Goal: Task Accomplishment & Management: Manage account settings

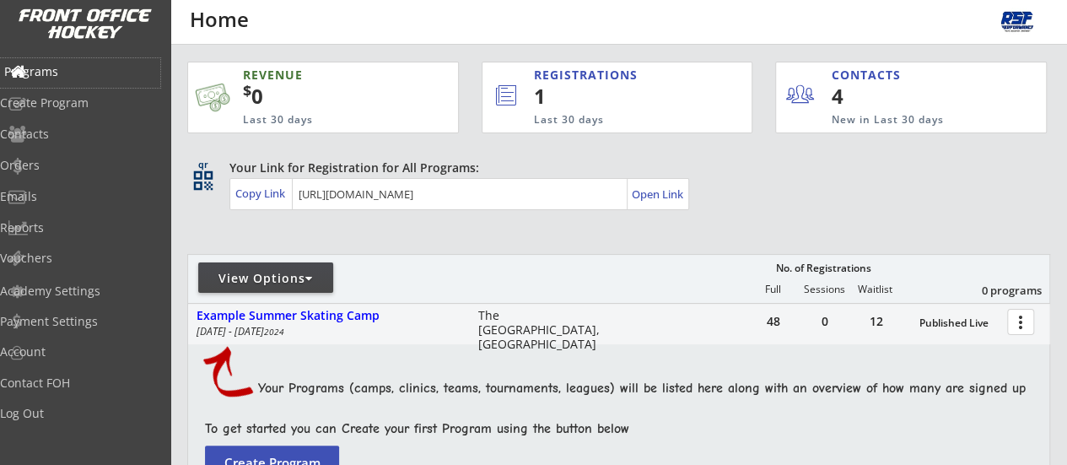
click at [75, 71] on div "Programs" at bounding box center [80, 72] width 152 height 12
click at [310, 274] on div at bounding box center [309, 278] width 8 height 12
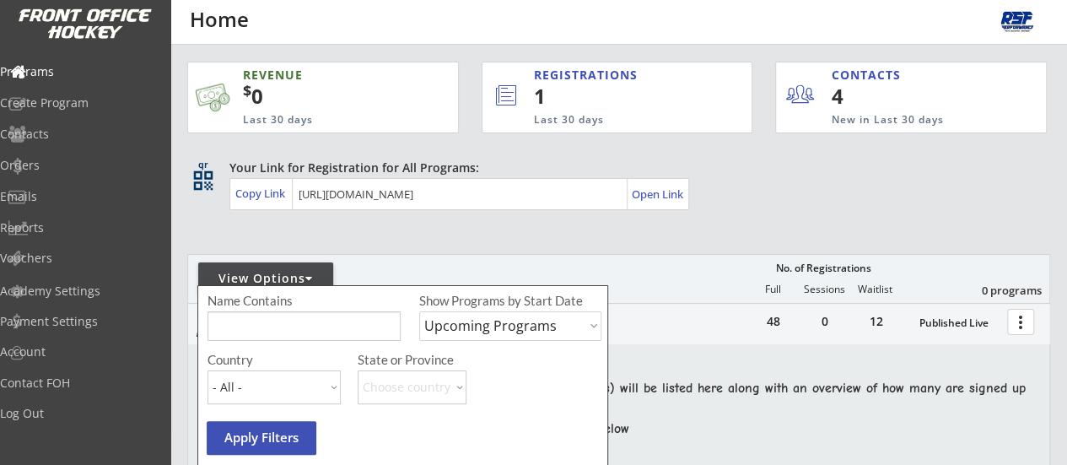
click at [489, 331] on select "Upcoming Programs Past Programs Specific Date Range" at bounding box center [510, 326] width 182 height 30
select select ""Past Programs""
click at [419, 311] on select "Upcoming Programs Past Programs Specific Date Range" at bounding box center [510, 326] width 182 height 30
click at [264, 439] on button "Apply Filters" at bounding box center [262, 438] width 110 height 34
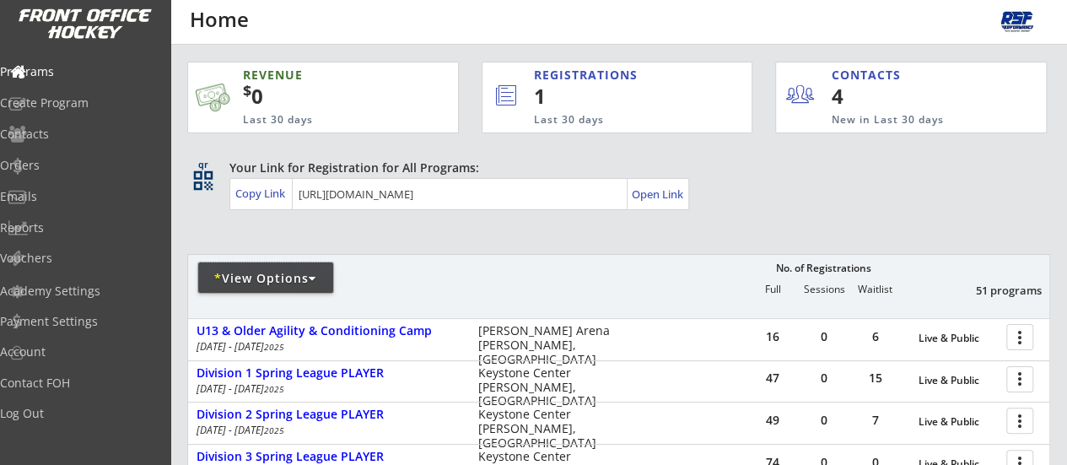
click at [324, 278] on div "* View Options" at bounding box center [265, 278] width 135 height 17
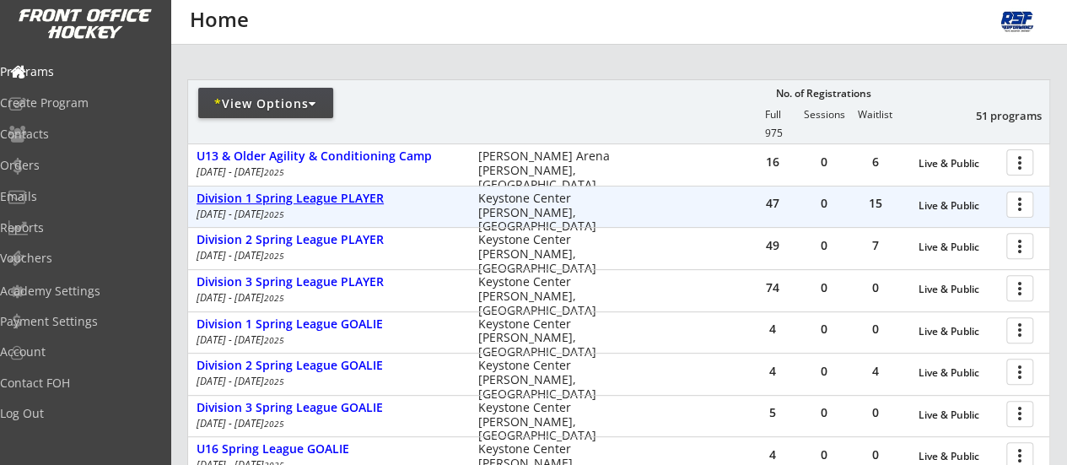
scroll to position [167, 0]
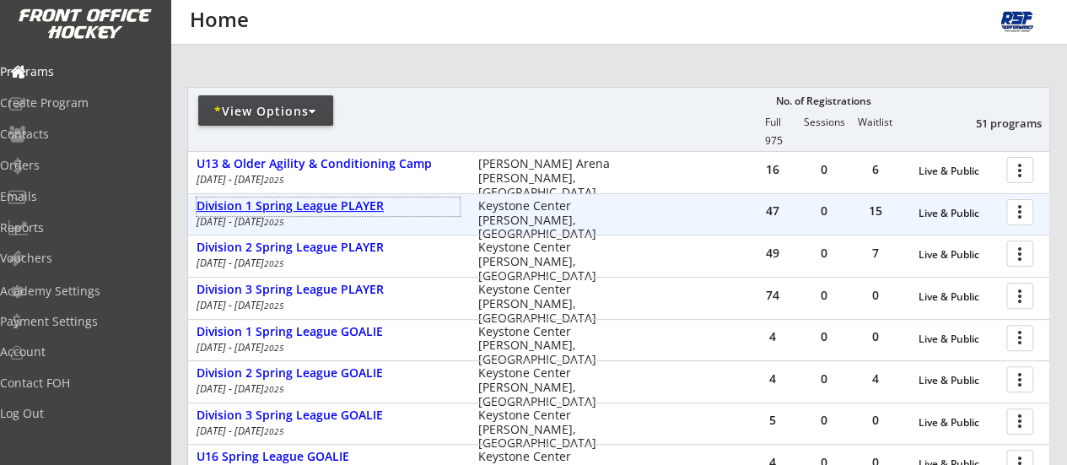
click at [358, 207] on div "Division 1 Spring League PLAYER" at bounding box center [327, 206] width 263 height 14
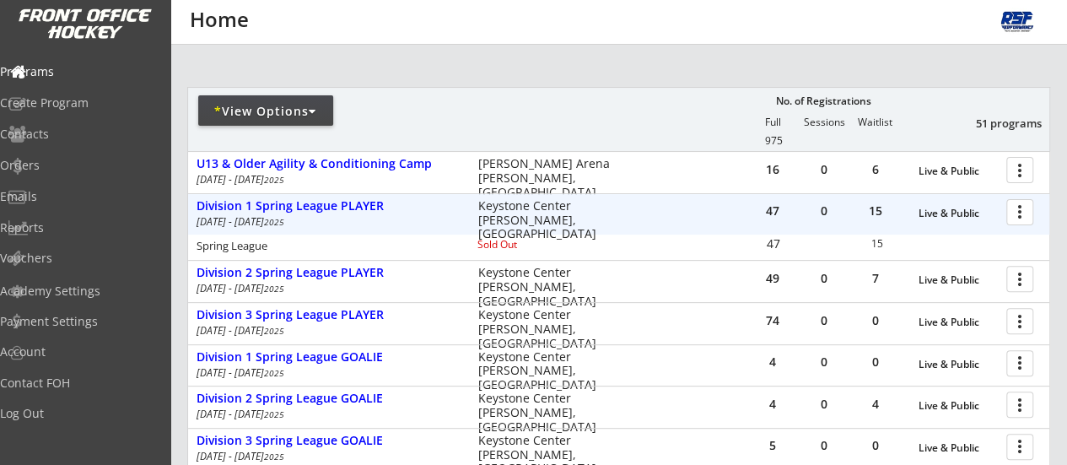
click at [1019, 217] on div at bounding box center [1023, 211] width 30 height 30
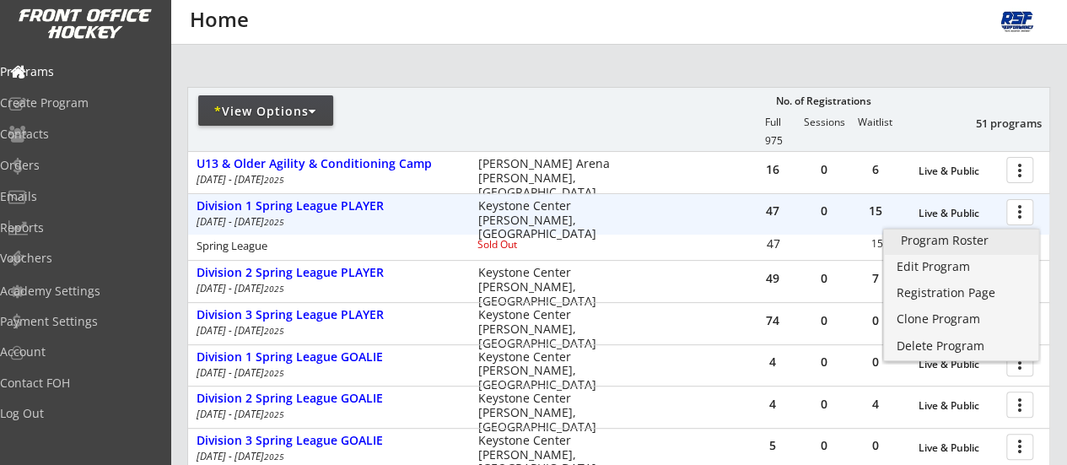
click at [952, 242] on div "Program Roster" at bounding box center [961, 240] width 121 height 12
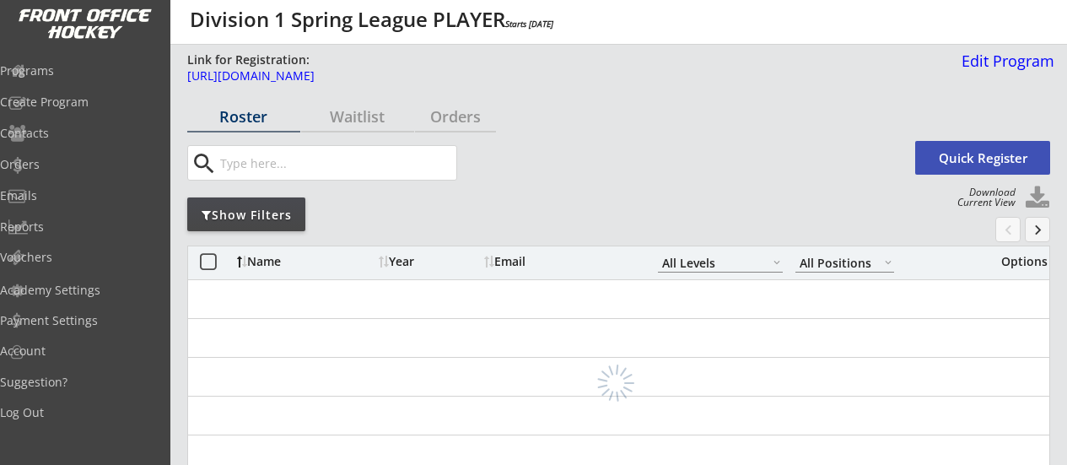
select select ""All Levels""
select select ""All Positions""
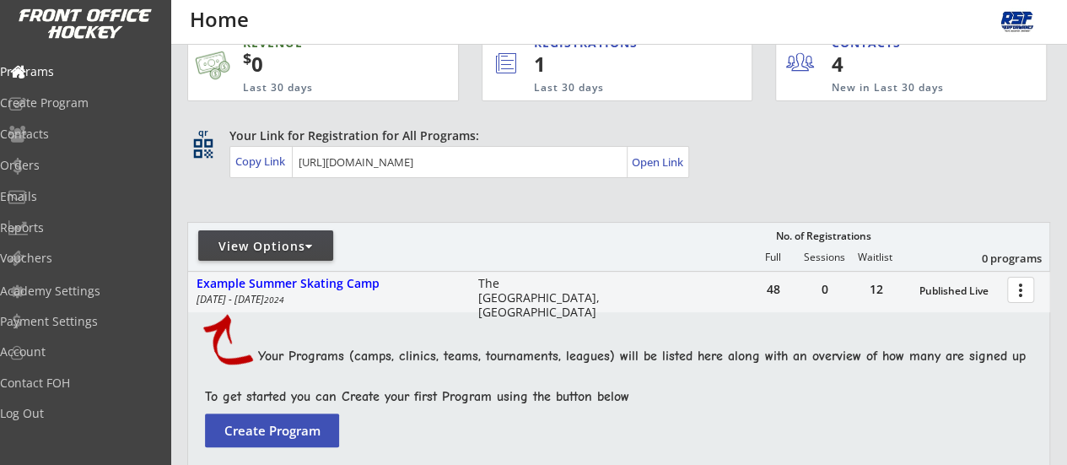
scroll to position [167, 0]
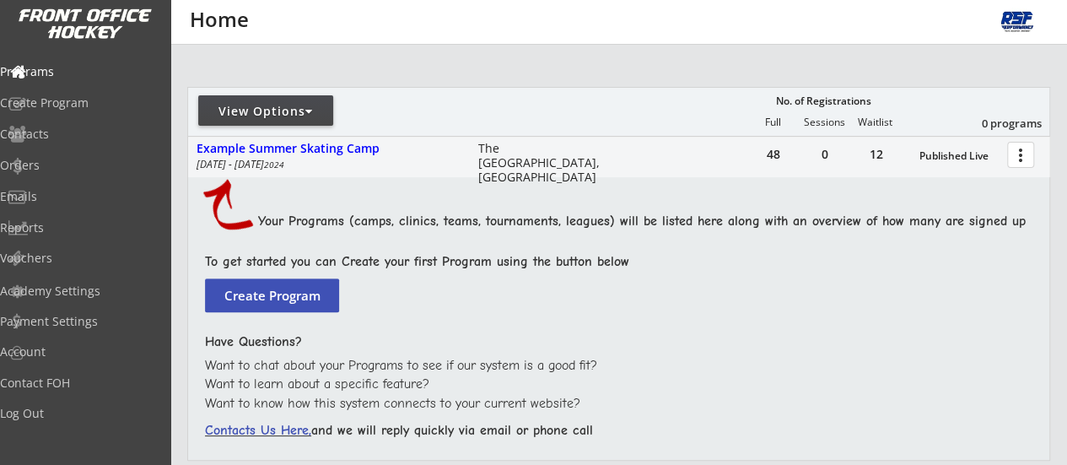
click at [307, 235] on div "Your Programs (camps, clinics, teams, tournaments, leagues) will be listed here…" at bounding box center [648, 224] width 780 height 24
click at [320, 119] on div "View Options" at bounding box center [265, 111] width 135 height 17
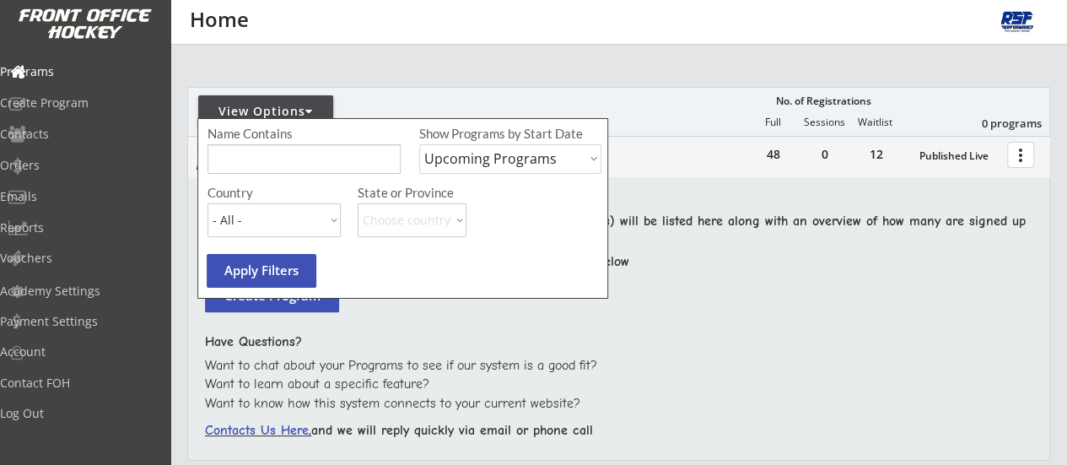
click at [486, 161] on select "Upcoming Programs Past Programs Specific Date Range" at bounding box center [510, 159] width 182 height 30
select select ""Past Programs""
click at [419, 144] on select "Upcoming Programs Past Programs Specific Date Range" at bounding box center [510, 159] width 182 height 30
click at [273, 272] on button "Apply Filters" at bounding box center [262, 271] width 110 height 34
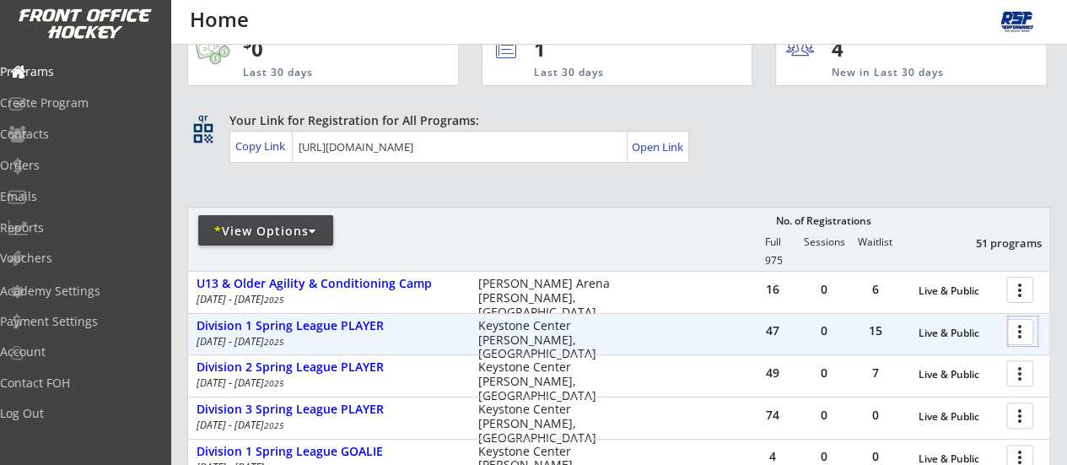
click at [1015, 330] on div at bounding box center [1023, 331] width 30 height 30
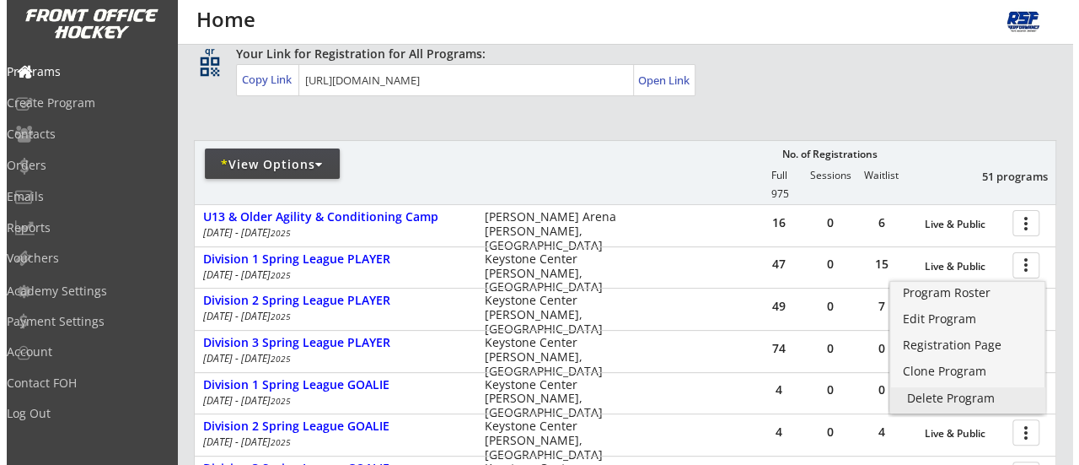
scroll to position [115, 0]
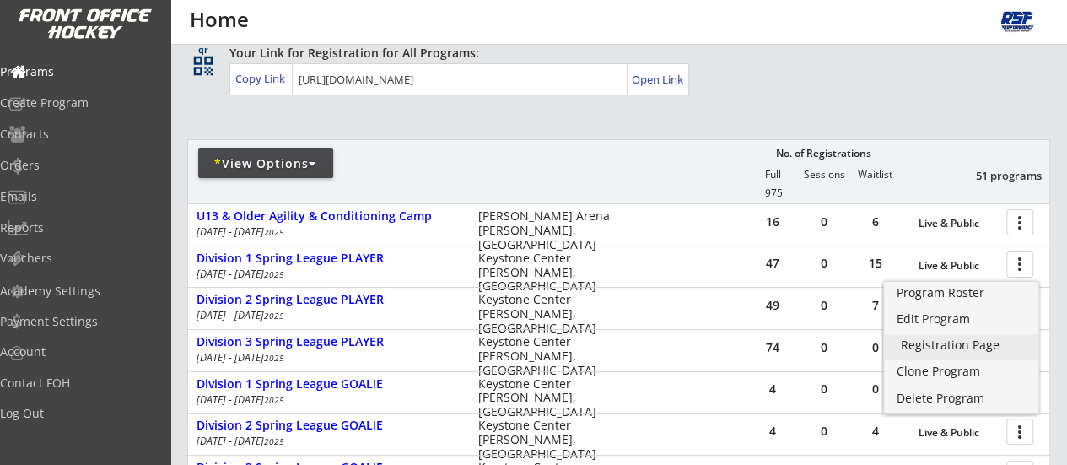
click at [947, 343] on div "Registration Page" at bounding box center [961, 345] width 121 height 12
click at [947, 374] on div "Clone Program" at bounding box center [961, 371] width 121 height 12
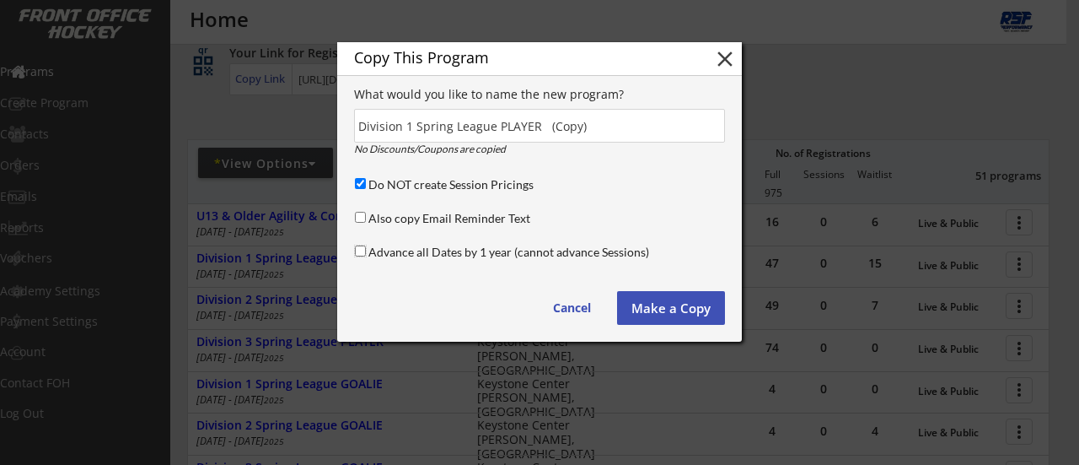
click at [363, 250] on input "Advance all Dates by 1 year (cannot advance Sessions)" at bounding box center [360, 250] width 11 height 11
checkbox input "true"
click at [360, 215] on input "Also copy Email Reminder Text" at bounding box center [360, 217] width 11 height 11
checkbox input "true"
click at [648, 314] on button "Make a Copy" at bounding box center [671, 308] width 108 height 34
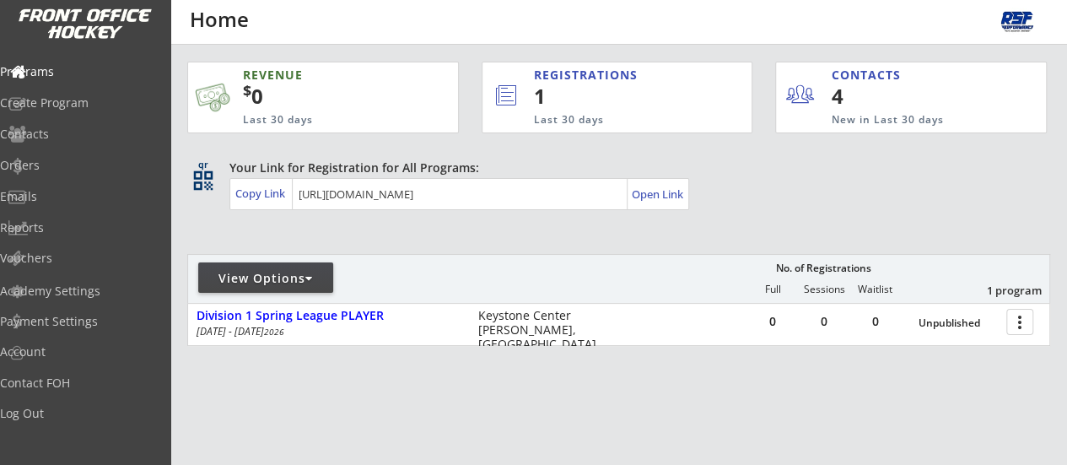
click at [540, 426] on div "REVENUE $ 0 Last 30 days REGISTRATIONS 1 Last 30 days CONTACTS 4 New in Last 30…" at bounding box center [618, 283] width 863 height 477
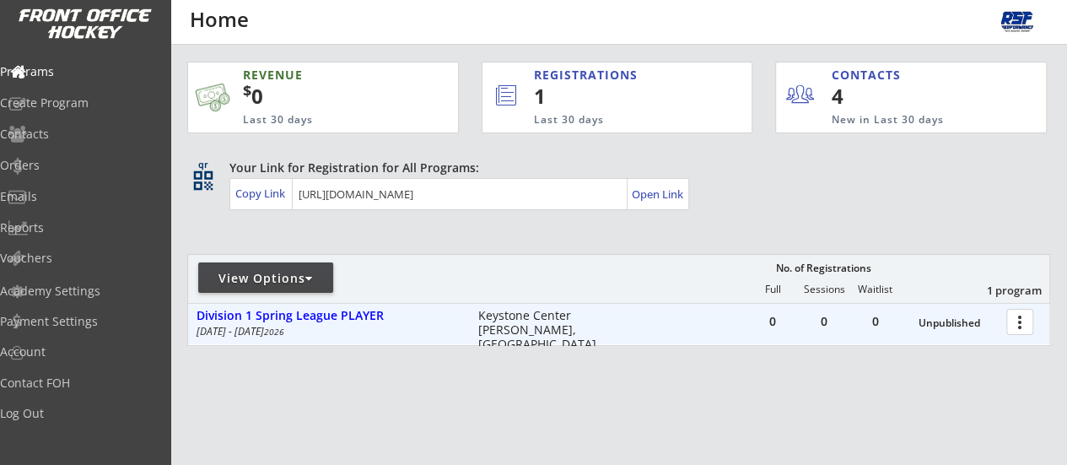
click at [1019, 321] on div at bounding box center [1023, 321] width 30 height 30
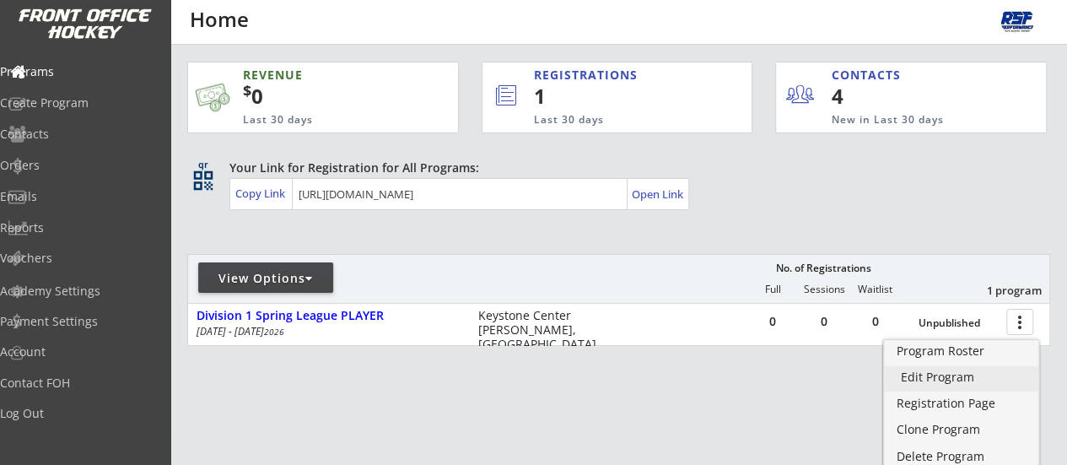
click at [930, 371] on div "Edit Program" at bounding box center [961, 377] width 121 height 12
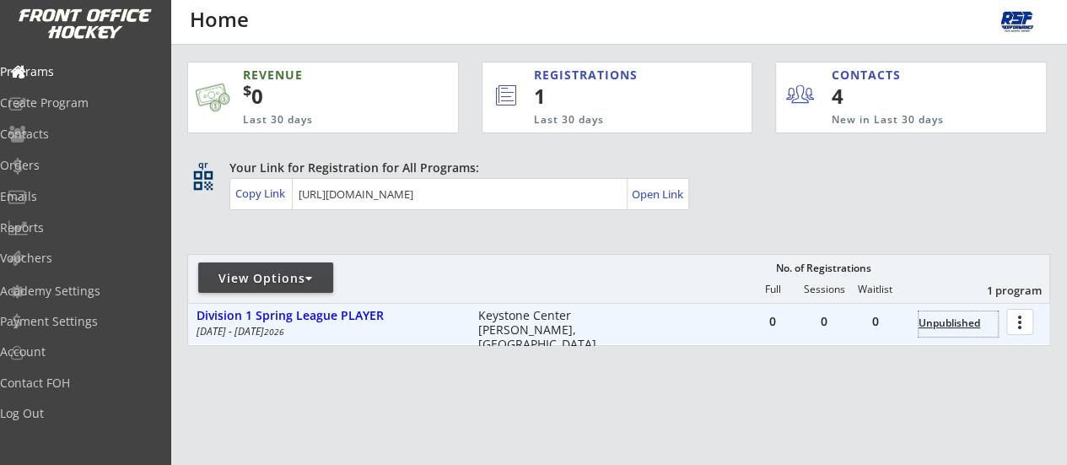
click at [938, 320] on div "Unpublished" at bounding box center [957, 323] width 79 height 12
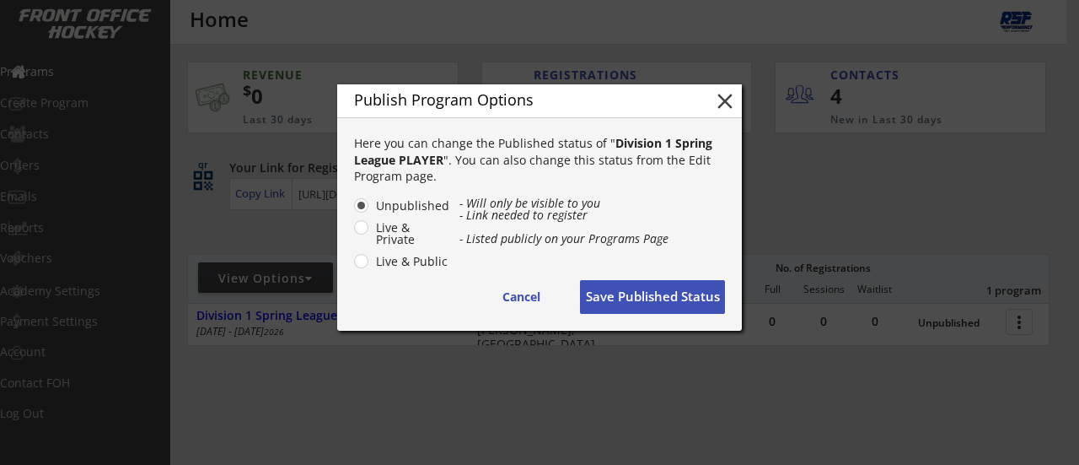
click at [371, 259] on label "Live & Public" at bounding box center [410, 262] width 79 height 12
click at [353, 211] on input "Live & Public" at bounding box center [347, 205] width 11 height 11
radio input "true"
click at [645, 288] on button "Save Published Status" at bounding box center [652, 297] width 145 height 34
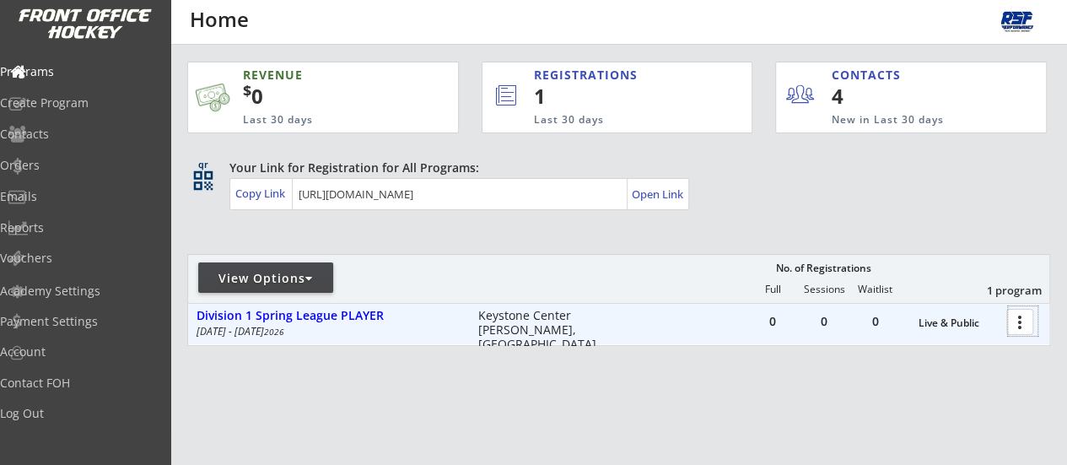
click at [1012, 319] on div at bounding box center [1023, 321] width 30 height 30
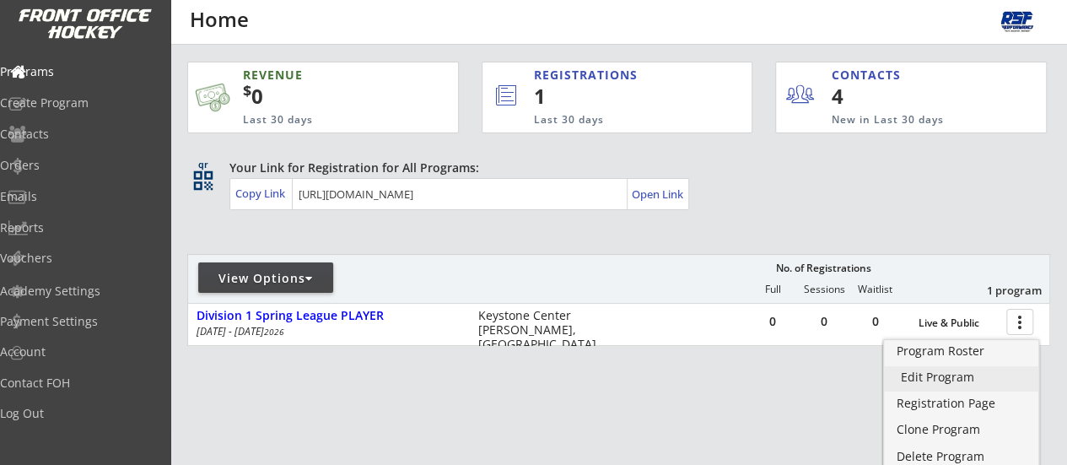
click at [963, 381] on div "Edit Program" at bounding box center [961, 377] width 121 height 12
